Goal: Check status: Check status

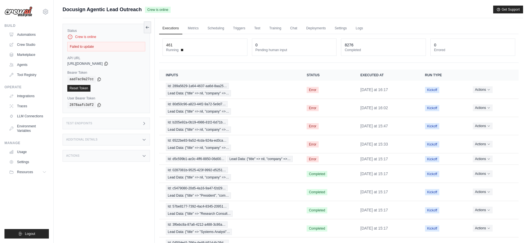
click at [85, 120] on div "Test Endpoints" at bounding box center [106, 124] width 87 height 12
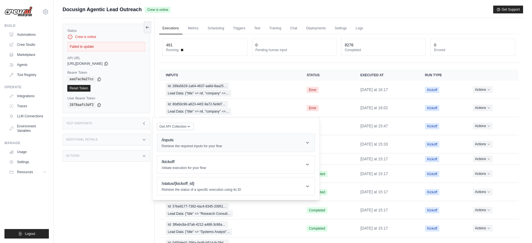
click at [180, 145] on p "Retrieve the required inputs for your flow" at bounding box center [192, 146] width 60 height 4
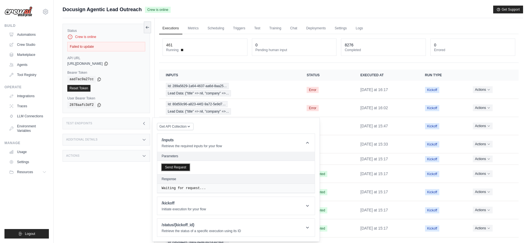
click at [179, 169] on button "Send Request" at bounding box center [176, 167] width 28 height 7
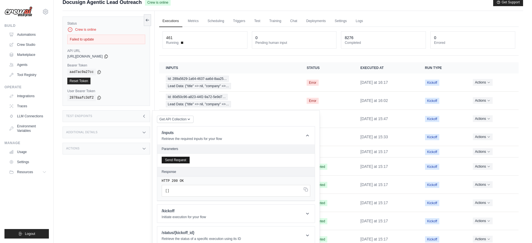
scroll to position [11, 0]
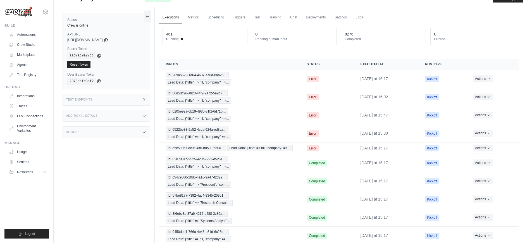
click at [105, 98] on div "Test Endpoints" at bounding box center [106, 100] width 87 height 12
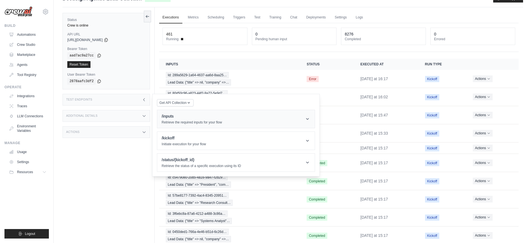
click at [190, 114] on h1 "/inputs" at bounding box center [192, 116] width 60 height 6
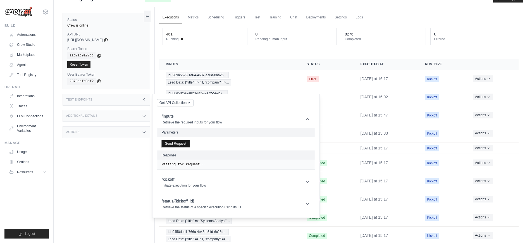
click at [188, 143] on button "Send Request" at bounding box center [176, 143] width 28 height 7
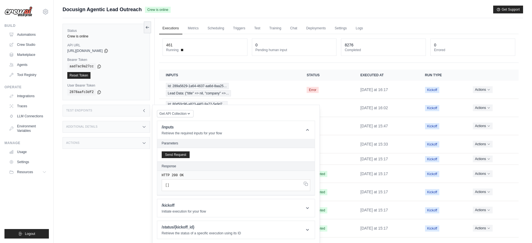
scroll to position [3, 0]
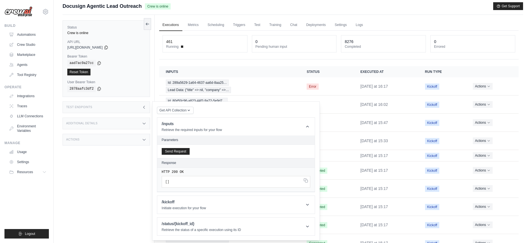
click at [113, 167] on div "Status Crew is online API URL copied https://docusign-agentic-lead-outreach-233…" at bounding box center [109, 136] width 92 height 243
click at [169, 199] on h1 "/kickoff" at bounding box center [184, 202] width 44 height 6
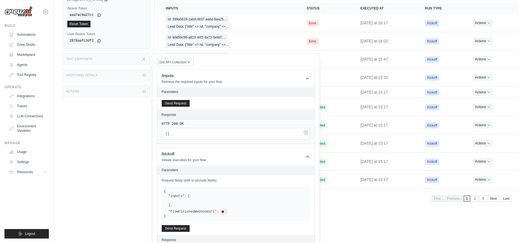
click at [107, 193] on div "Status Crew is online API URL copied [URL][DOMAIN_NAME] Bearer Token copied aad…" at bounding box center [109, 88] width 92 height 243
click at [99, 65] on div "Test Endpoints" at bounding box center [106, 59] width 87 height 12
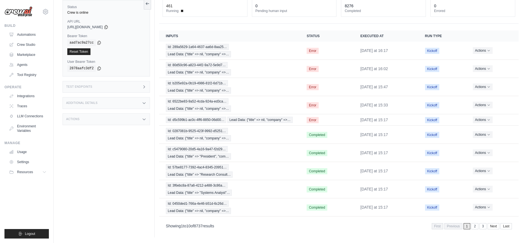
scroll to position [0, 0]
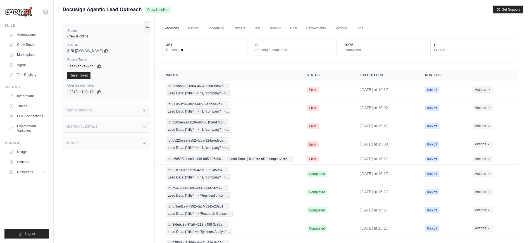
click at [106, 128] on div "Additional Details" at bounding box center [106, 127] width 87 height 12
click at [114, 176] on div "Actions" at bounding box center [106, 177] width 87 height 12
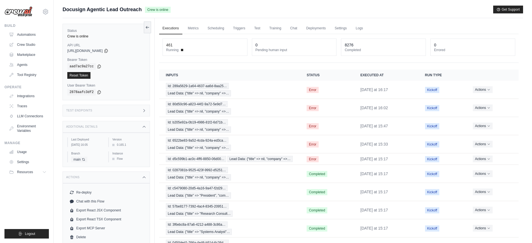
scroll to position [46, 0]
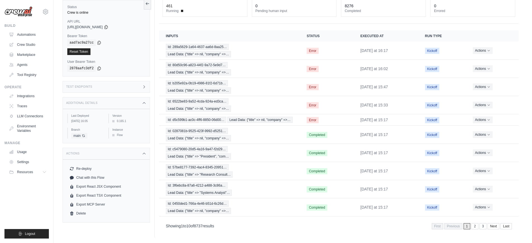
click at [110, 159] on div "Actions" at bounding box center [106, 154] width 87 height 12
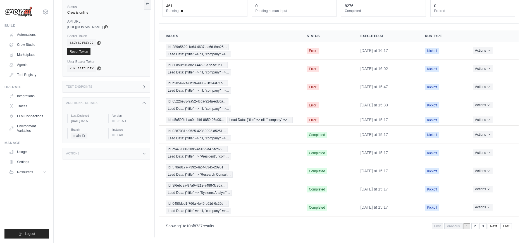
click at [102, 106] on div "Additional Details" at bounding box center [106, 103] width 87 height 12
click at [101, 90] on div "Test Endpoints" at bounding box center [106, 87] width 87 height 12
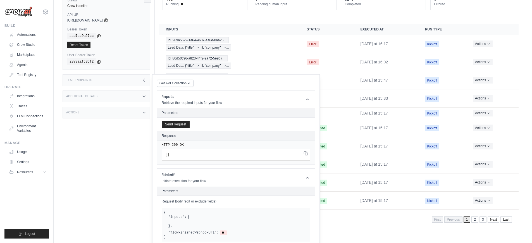
click at [101, 86] on div "Test Endpoints" at bounding box center [106, 80] width 87 height 12
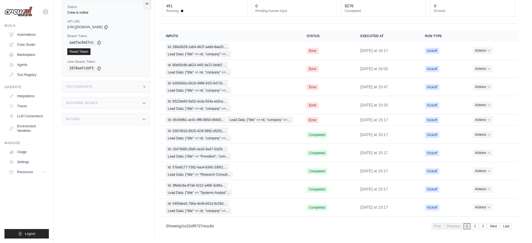
scroll to position [0, 0]
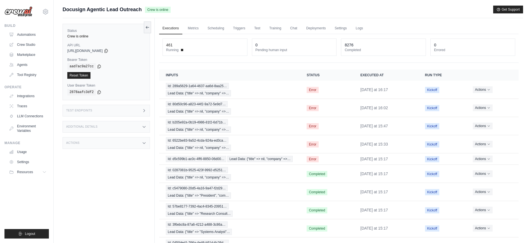
click at [31, 39] on ul "Automations Crew Studio Marketplace Agents Tool Registry" at bounding box center [28, 54] width 42 height 49
click at [32, 33] on link "Automations" at bounding box center [28, 34] width 42 height 9
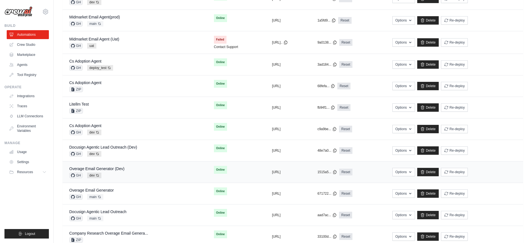
scroll to position [190, 0]
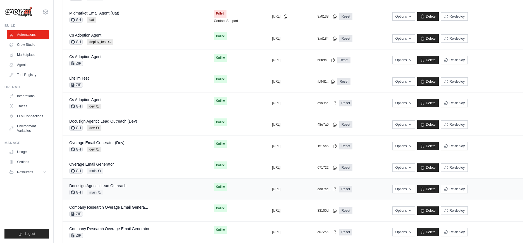
click at [133, 193] on div "Docusign Agentic Lead Outreach GH main Auto-deploy enabled" at bounding box center [134, 189] width 131 height 12
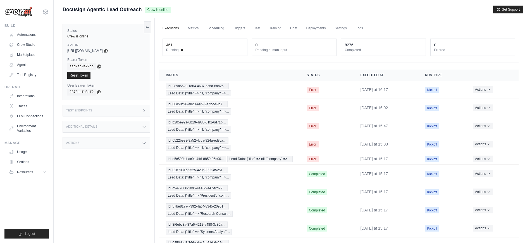
click at [95, 112] on div "Test Endpoints" at bounding box center [106, 111] width 87 height 12
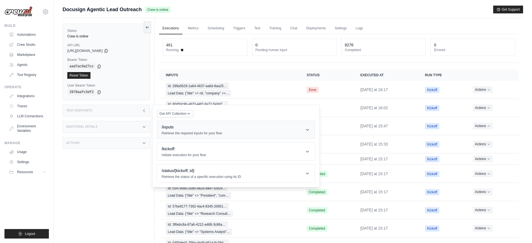
click at [183, 128] on h1 "/inputs" at bounding box center [192, 127] width 60 height 6
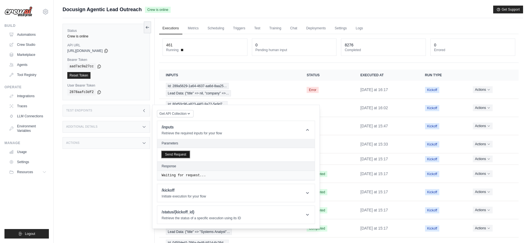
click at [185, 154] on button "Send Request" at bounding box center [176, 154] width 28 height 7
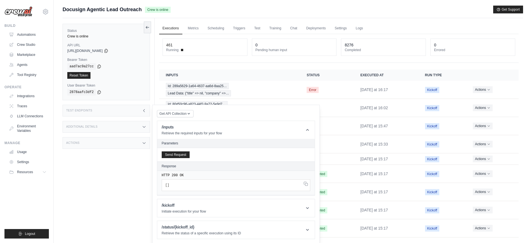
click at [254, 187] on pre "[ ]" at bounding box center [236, 185] width 149 height 12
click at [96, 113] on div "Test Endpoints" at bounding box center [106, 111] width 87 height 12
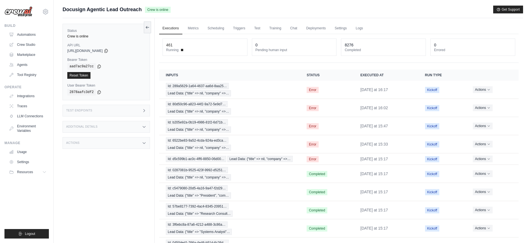
click at [129, 111] on div "Test Endpoints" at bounding box center [106, 111] width 87 height 12
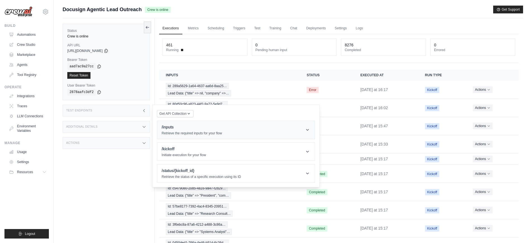
click at [184, 130] on h1 "/inputs" at bounding box center [192, 127] width 60 height 6
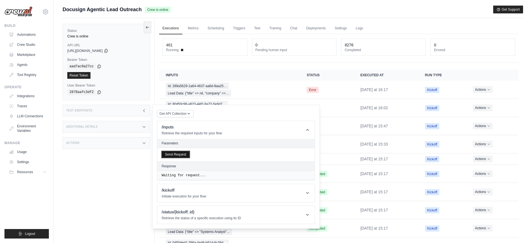
click at [186, 157] on button "Send Request" at bounding box center [176, 154] width 28 height 7
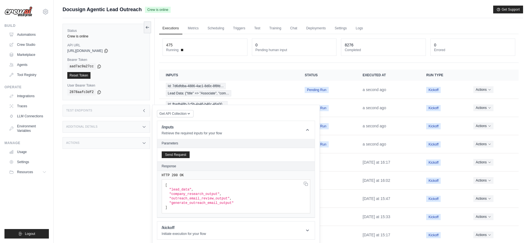
click at [121, 175] on div "Status Crew is online API URL copied [URL][DOMAIN_NAME] Bearer Token copied aad…" at bounding box center [109, 139] width 92 height 243
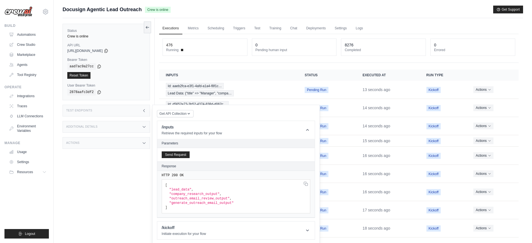
click at [143, 209] on div "Status Crew is online API URL copied [URL][DOMAIN_NAME] Bearer Token copied aad…" at bounding box center [109, 139] width 92 height 243
click at [98, 112] on div "Test Endpoints" at bounding box center [106, 111] width 87 height 12
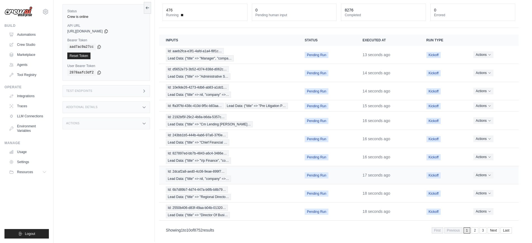
scroll to position [39, 0]
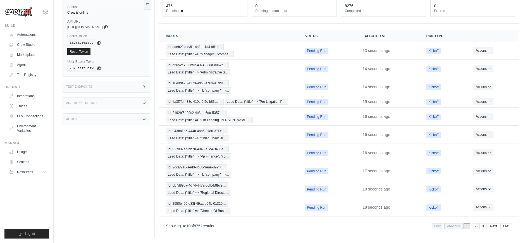
click at [473, 227] on link "2" at bounding box center [475, 226] width 7 height 6
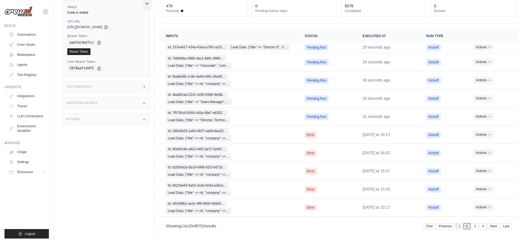
click at [461, 229] on link "1" at bounding box center [459, 226] width 7 height 6
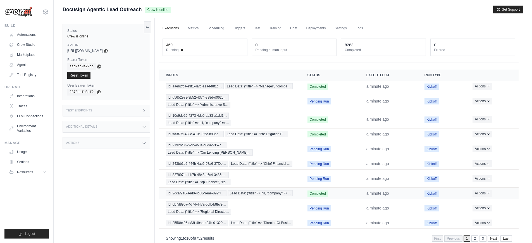
scroll to position [24, 0]
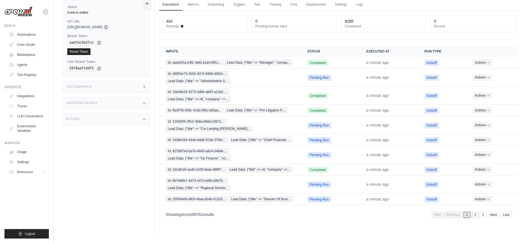
click at [475, 216] on link "2" at bounding box center [475, 215] width 7 height 6
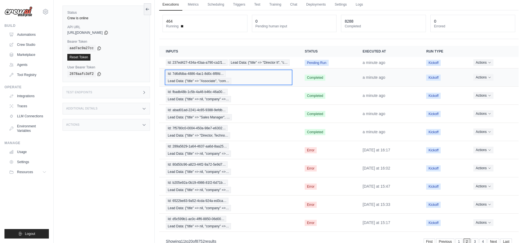
click at [240, 84] on div "Id: 7d6dfdba-4886-4ac1-8d0c-8f8fd… Lead Data: {"title" => "Associate", "com…" at bounding box center [228, 77] width 125 height 13
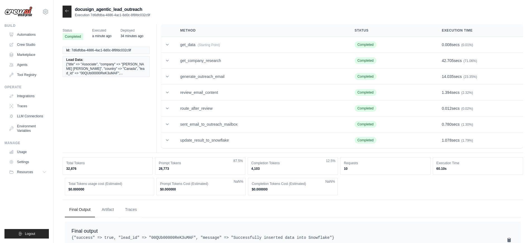
click at [69, 13] on div at bounding box center [67, 12] width 9 height 12
click at [65, 11] on icon at bounding box center [66, 10] width 3 height 3
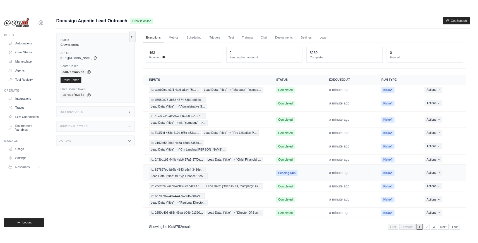
scroll to position [24, 0]
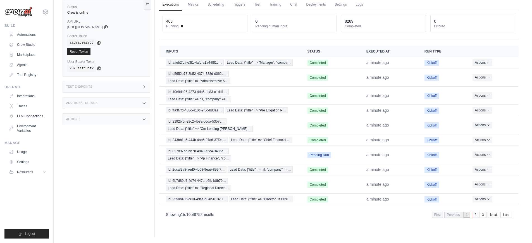
click at [476, 216] on link "2" at bounding box center [475, 215] width 7 height 6
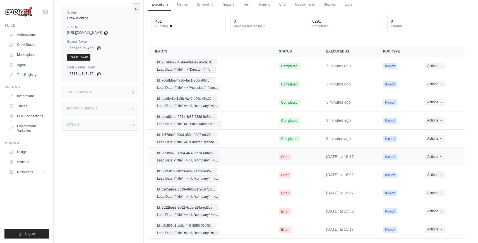
scroll to position [46, 0]
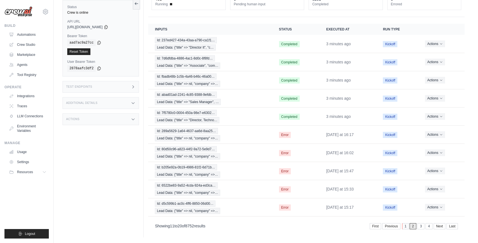
click at [405, 228] on link "1" at bounding box center [405, 226] width 7 height 6
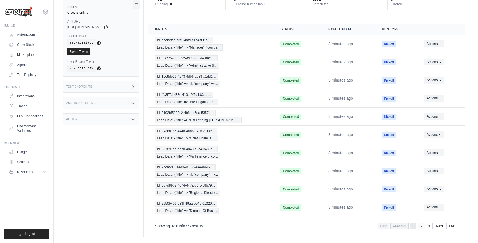
click at [422, 226] on link "2" at bounding box center [421, 226] width 7 height 6
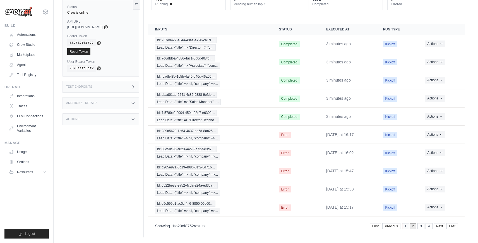
click at [405, 225] on link "1" at bounding box center [405, 226] width 7 height 6
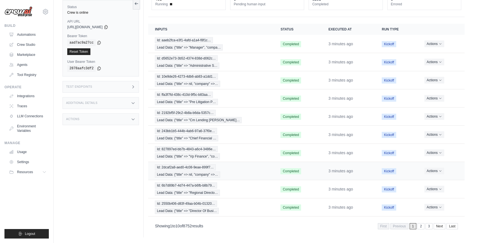
scroll to position [0, 0]
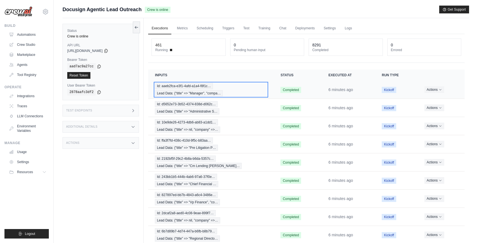
click at [236, 89] on div "Id: aaeb2fca-e3f1-4afd-a1a4-f8f1c… Lead Data: {"title" => "Manager", "compa…" at bounding box center [211, 89] width 112 height 13
click at [104, 126] on div "Additional Details" at bounding box center [101, 127] width 76 height 12
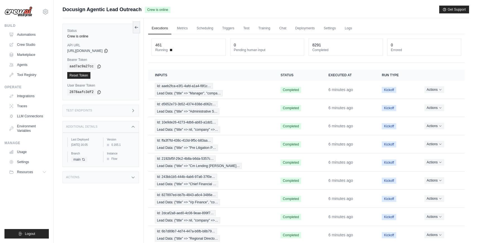
click at [104, 111] on div "Test Endpoints" at bounding box center [101, 111] width 76 height 12
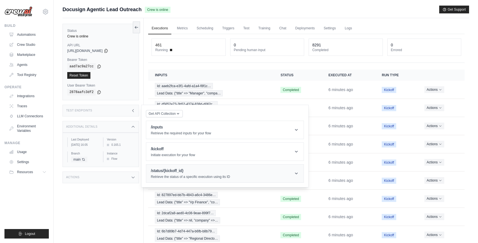
click at [168, 173] on h1 "/status/{kickoff_id}" at bounding box center [190, 171] width 79 height 6
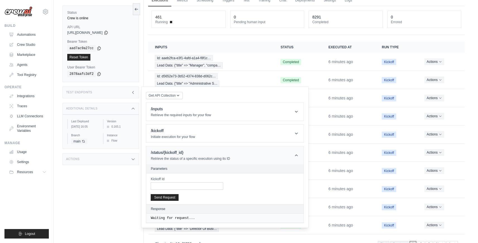
scroll to position [32, 0]
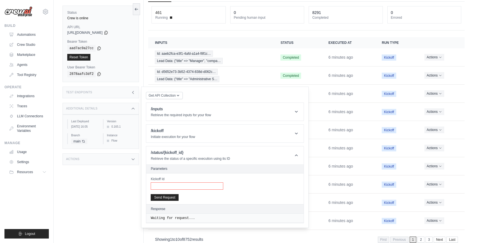
click at [173, 183] on input "Kickoff Id" at bounding box center [187, 185] width 73 height 7
paste input "**********"
type input "**********"
click at [171, 197] on button "Send Request" at bounding box center [165, 197] width 28 height 7
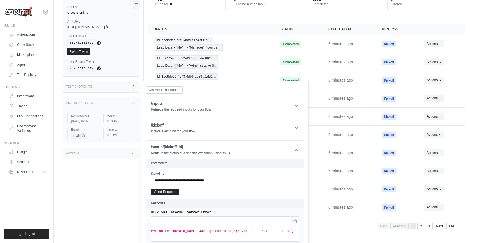
scroll to position [0, 179]
click at [0, 0] on icon at bounding box center [0, 0] width 0 height 0
click at [107, 205] on div "Status Crew is online API URL copied https://docusign-agentic-lead-outreach-233…" at bounding box center [103, 115] width 81 height 243
click at [127, 186] on div "Status Crew is online API URL copied https://docusign-agentic-lead-outreach-233…" at bounding box center [103, 115] width 81 height 243
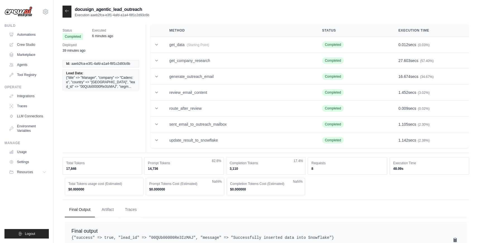
click at [111, 63] on span "aaeb2fca-e3f1-4afd-a1a4-f8f1c2d93c6b" at bounding box center [100, 63] width 59 height 4
copy ul "aaeb2fca-e3f1-4afd-a1a4-f8f1c2d93c6b"
